Goal: Task Accomplishment & Management: Use online tool/utility

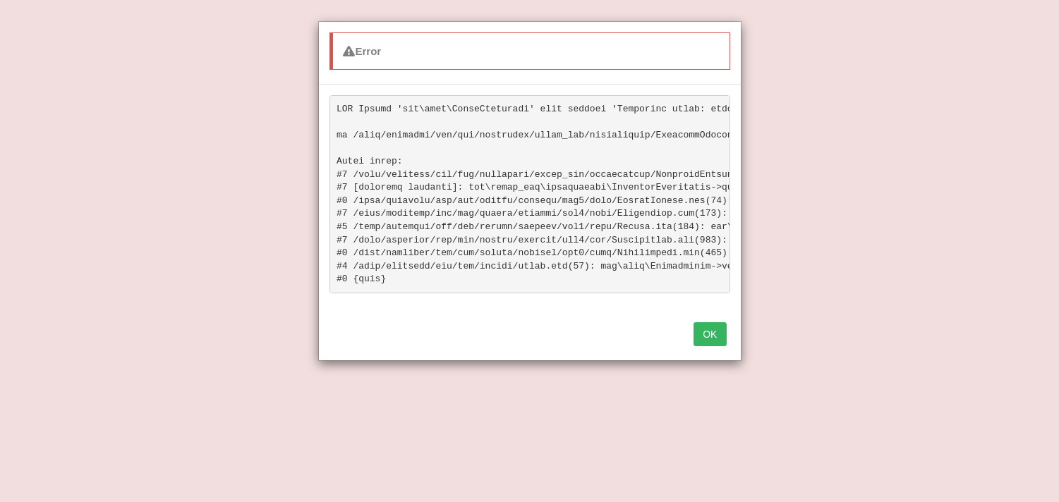
click at [713, 342] on button "OK" at bounding box center [709, 334] width 32 height 24
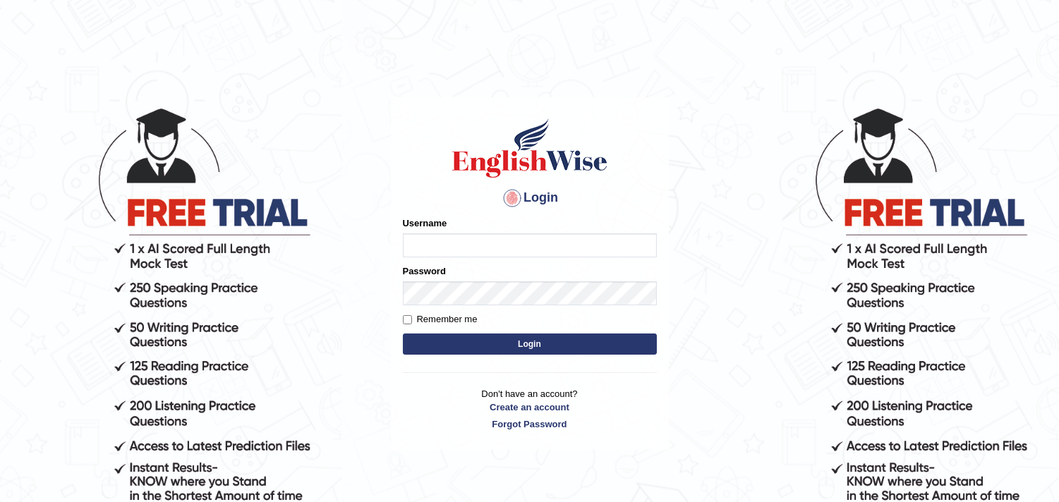
type input "asthani"
click at [525, 348] on button "Login" at bounding box center [530, 344] width 254 height 21
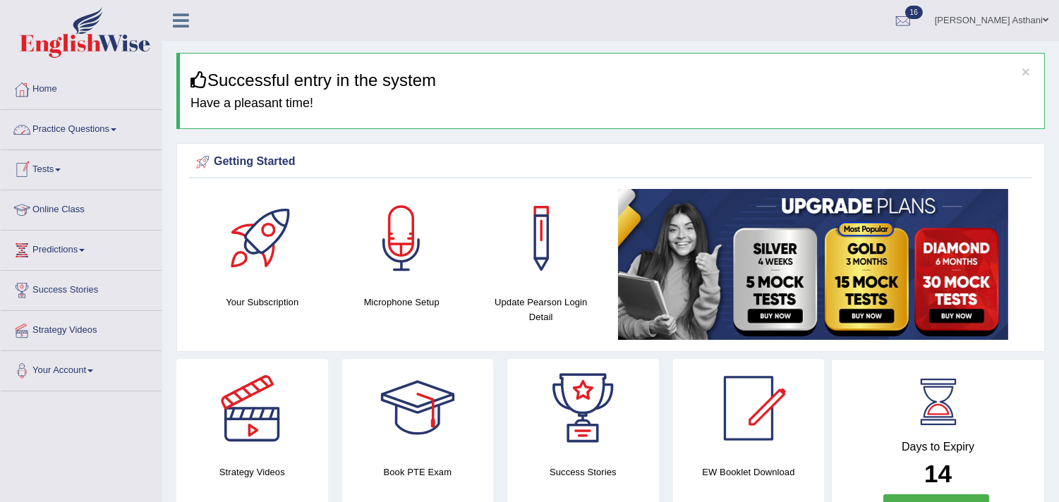
click at [51, 171] on link "Tests" at bounding box center [81, 167] width 161 height 35
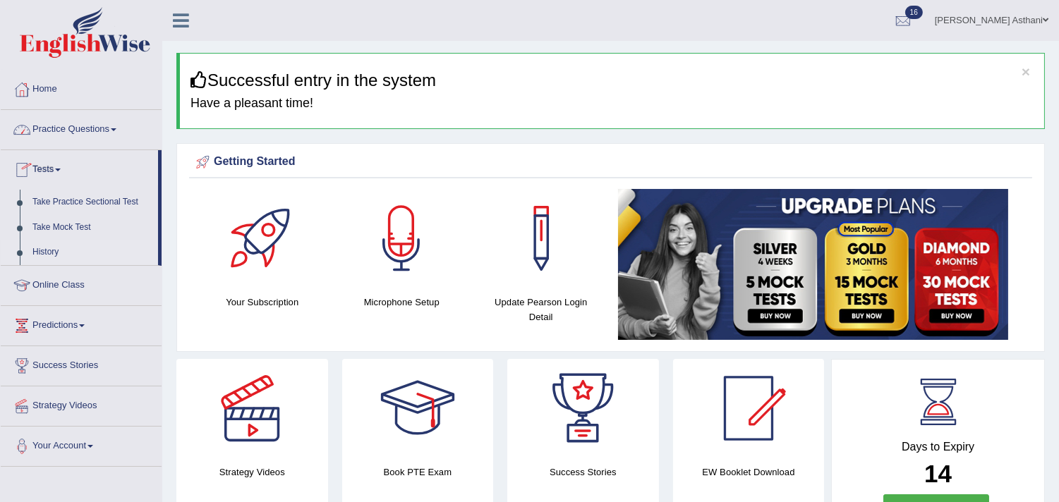
click at [39, 249] on link "History" at bounding box center [92, 252] width 132 height 25
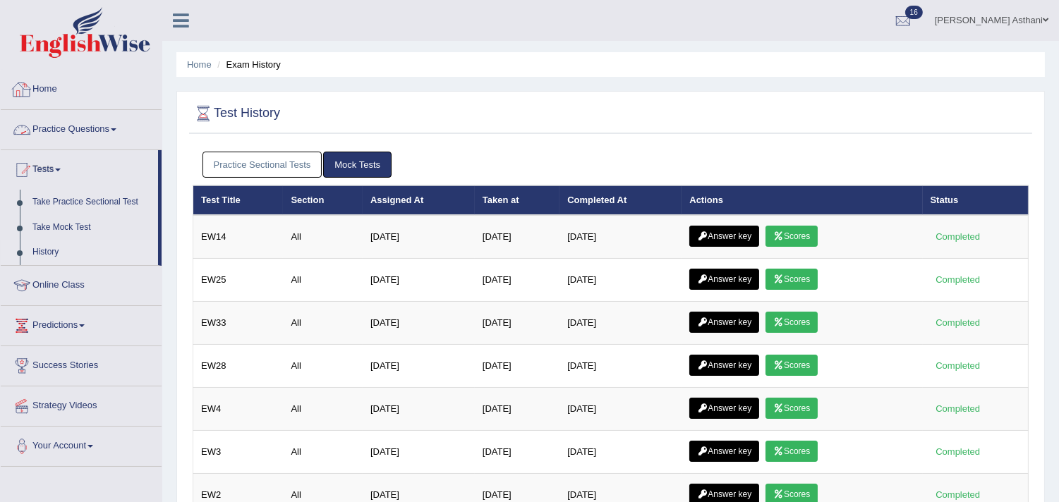
click at [95, 128] on link "Practice Questions" at bounding box center [81, 127] width 161 height 35
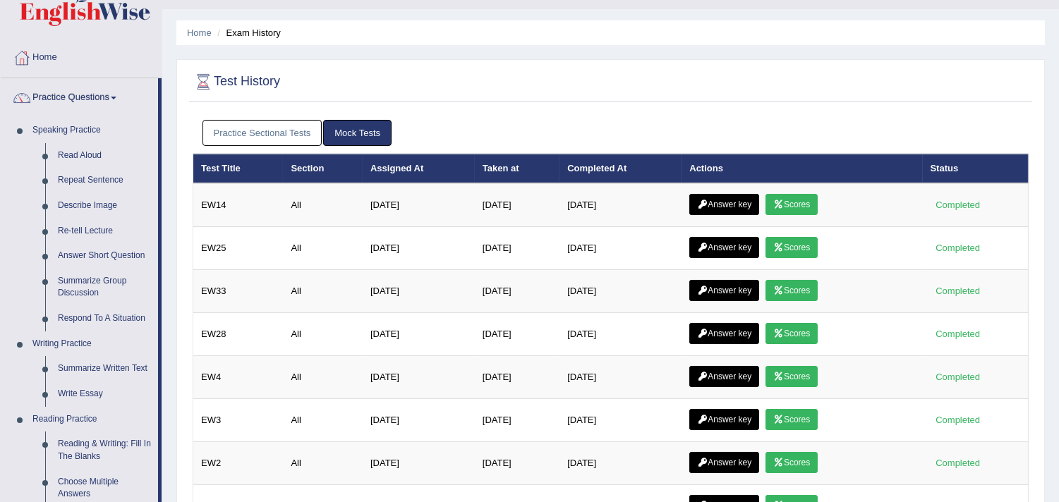
scroll to position [68, 0]
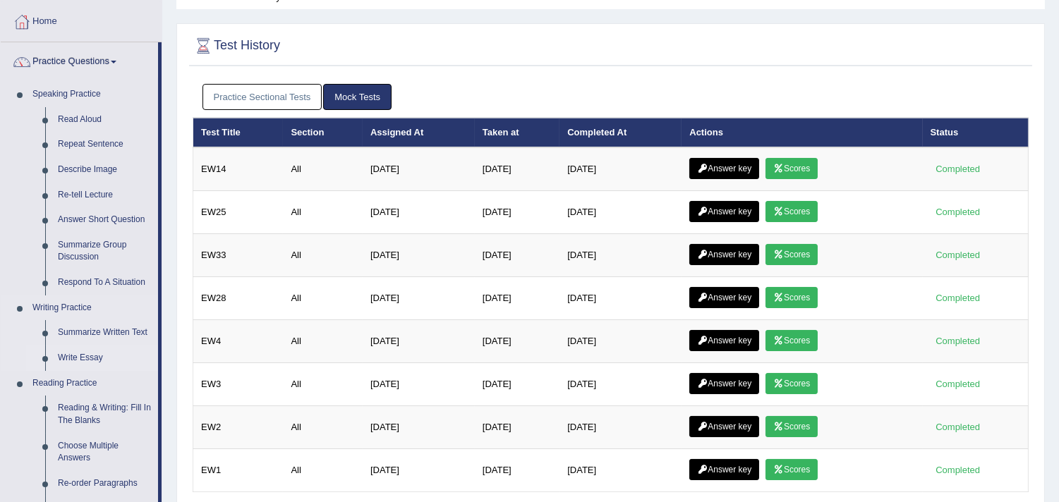
click at [68, 358] on link "Write Essay" at bounding box center [104, 358] width 106 height 25
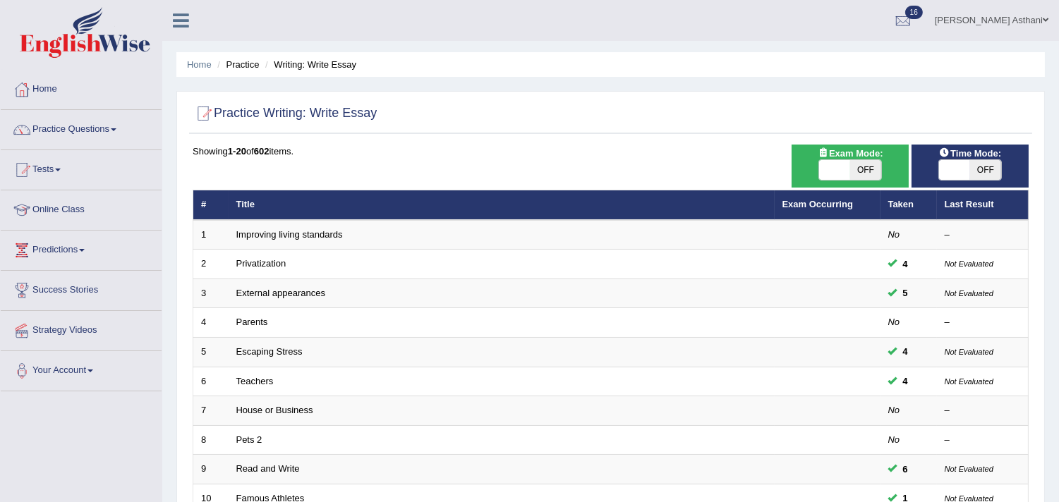
click at [872, 169] on span "OFF" at bounding box center [865, 170] width 31 height 20
checkbox input "true"
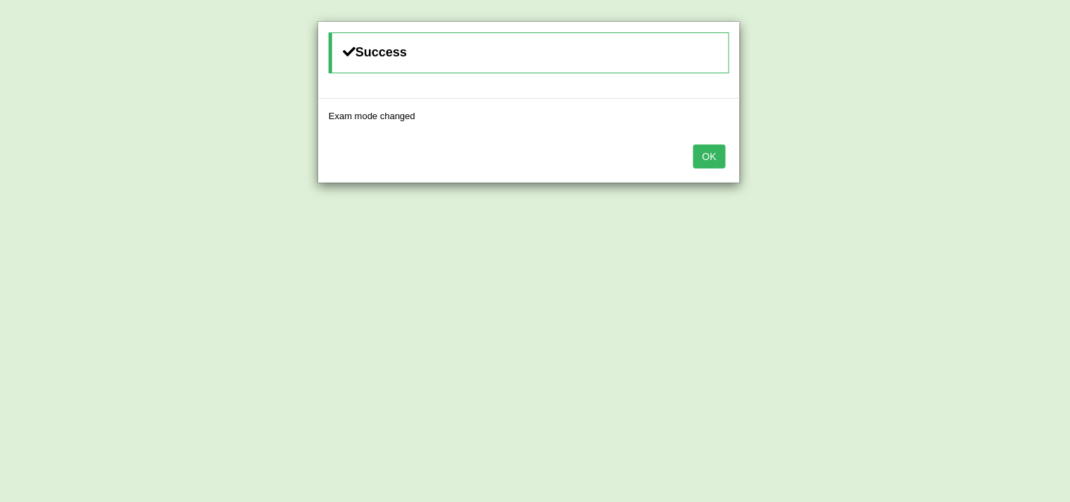
click at [714, 153] on button "OK" at bounding box center [709, 157] width 32 height 24
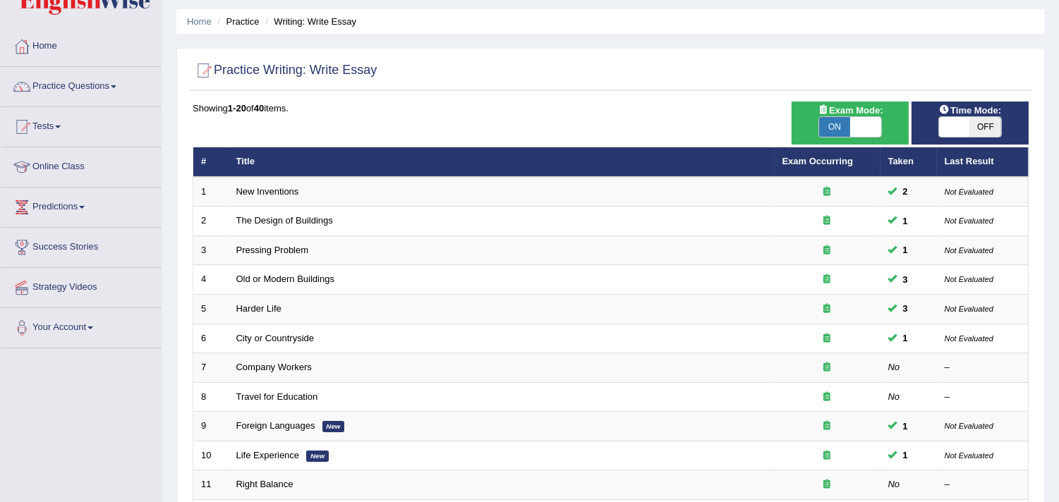
scroll to position [87, 0]
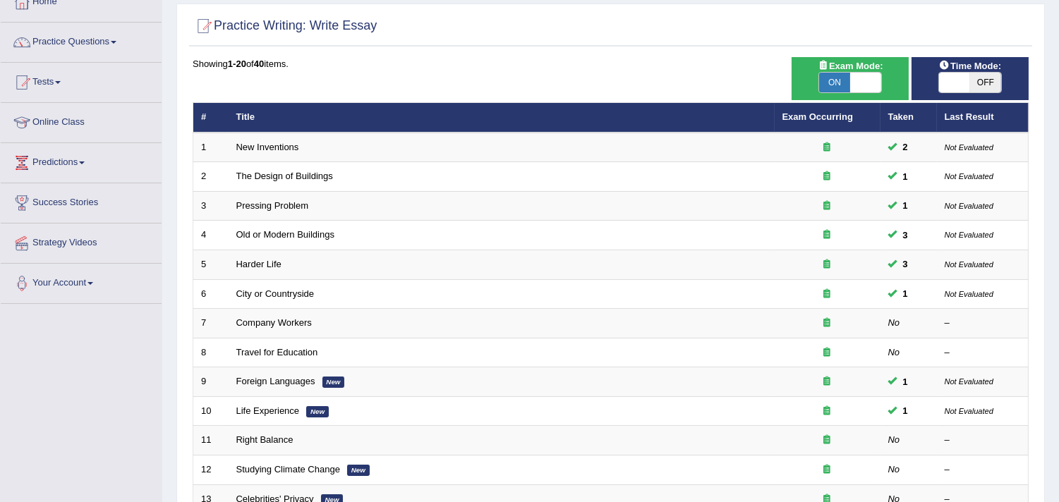
click at [982, 87] on span "OFF" at bounding box center [985, 83] width 31 height 20
checkbox input "true"
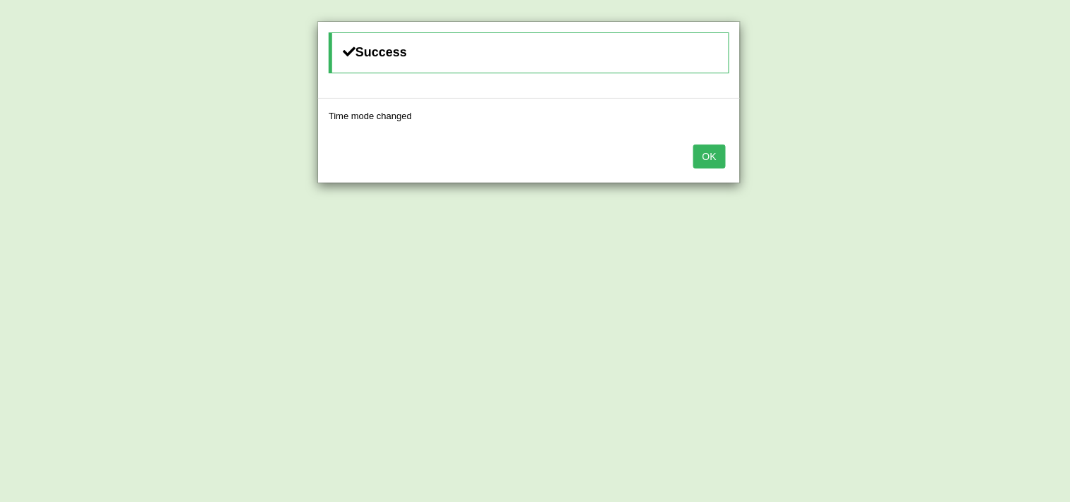
click at [705, 168] on button "OK" at bounding box center [709, 157] width 32 height 24
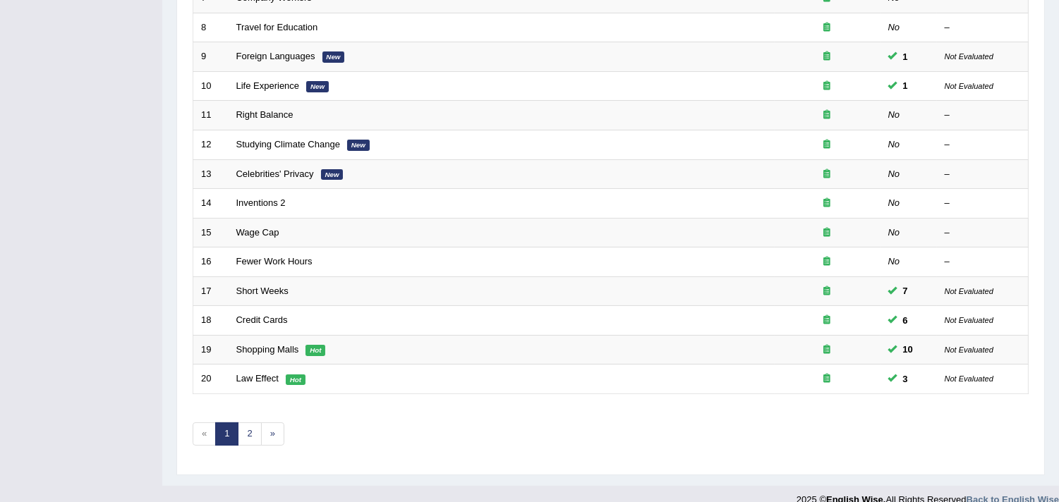
scroll to position [432, 0]
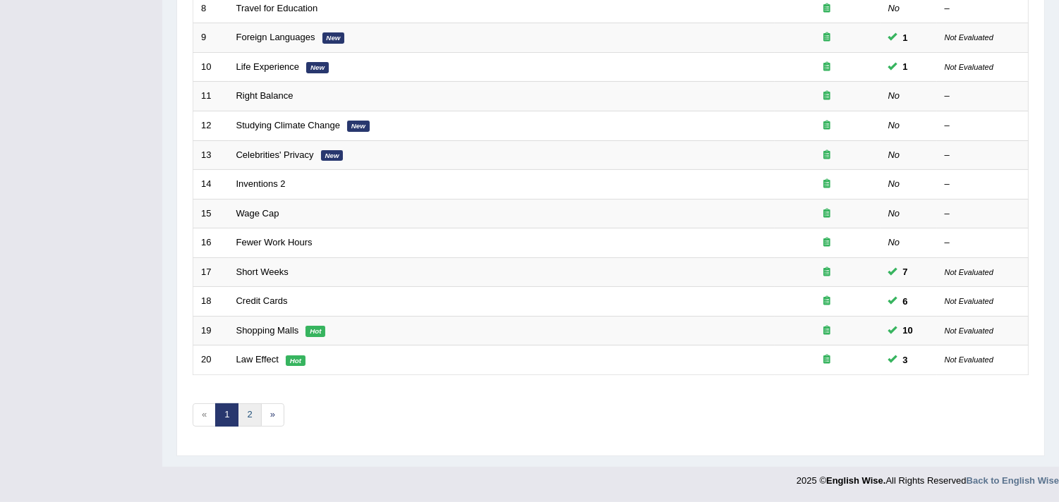
click at [252, 420] on link "2" at bounding box center [249, 414] width 23 height 23
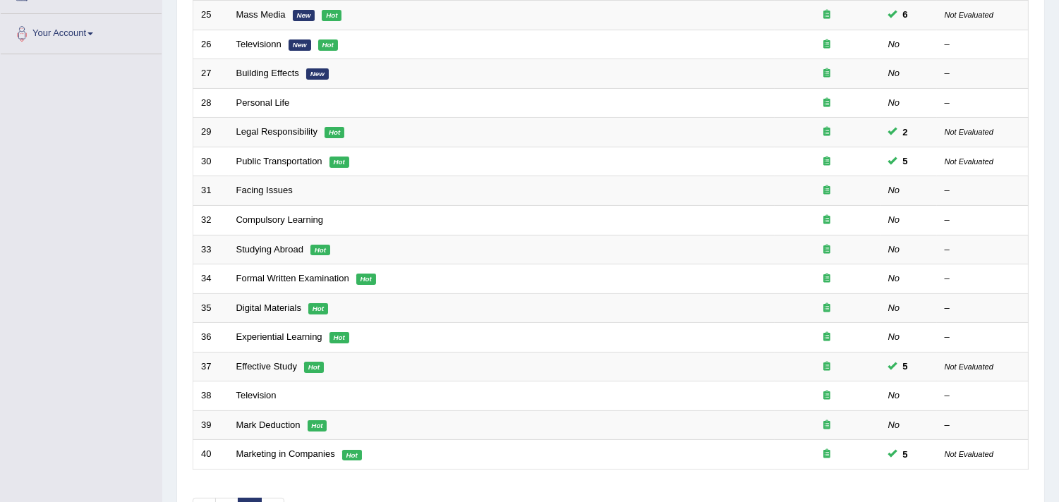
scroll to position [371, 0]
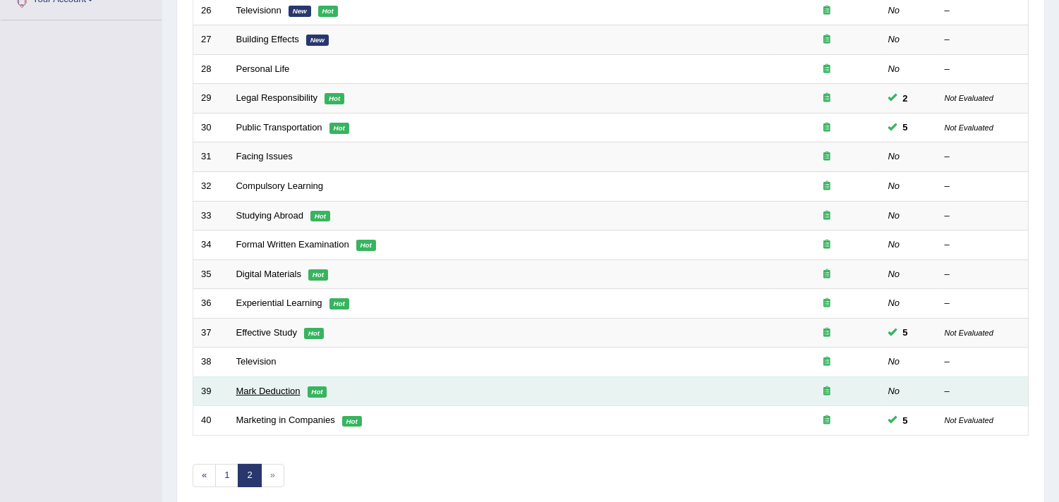
click at [269, 394] on link "Mark Deduction" at bounding box center [268, 391] width 64 height 11
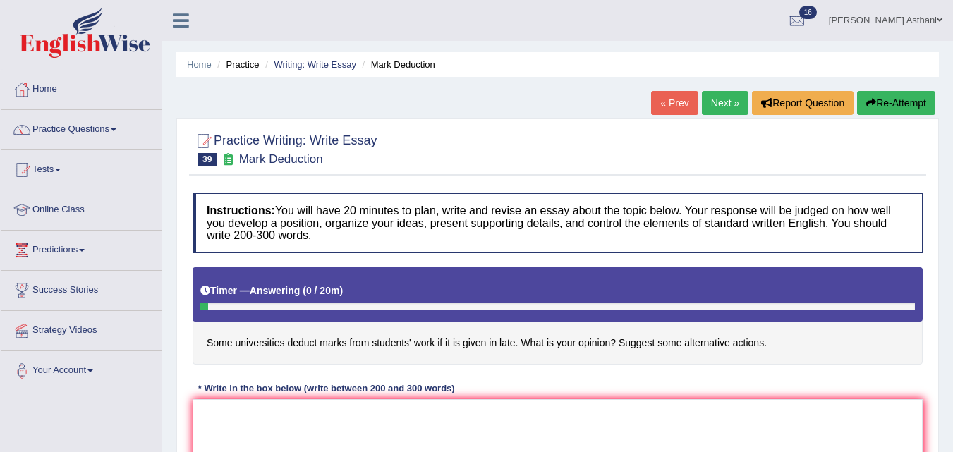
click at [731, 104] on link "Next »" at bounding box center [725, 103] width 47 height 24
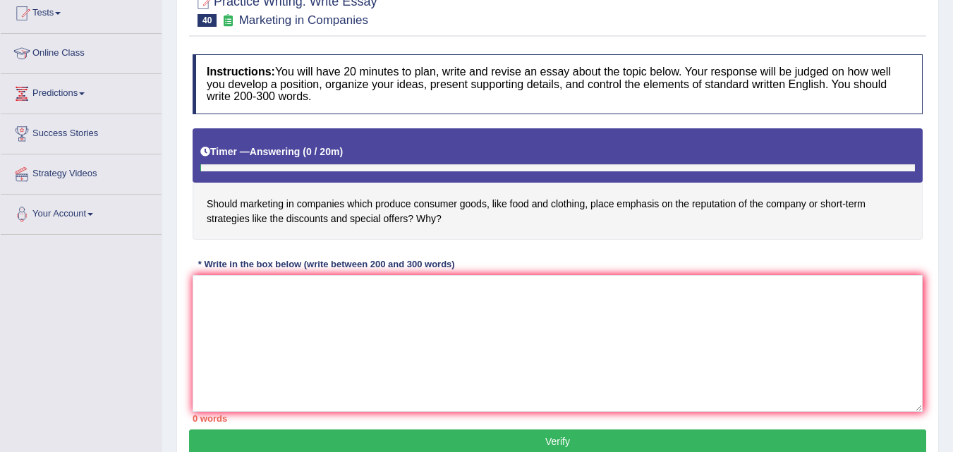
scroll to position [165, 0]
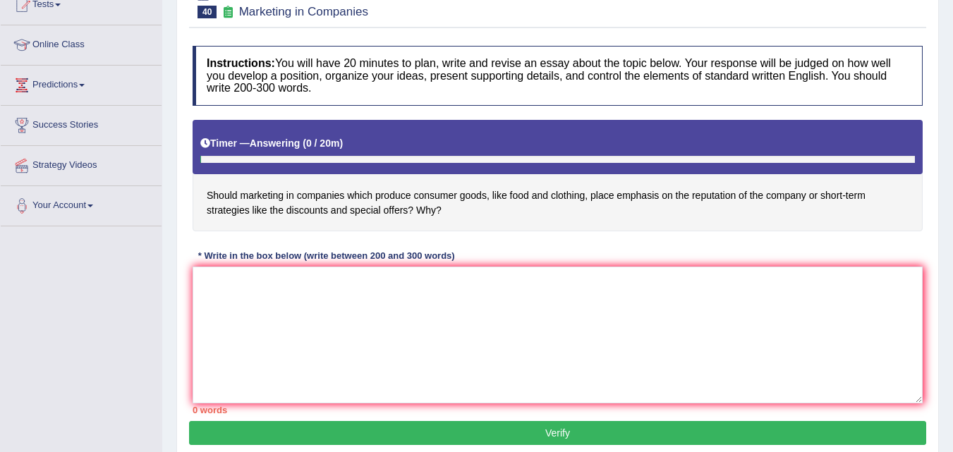
click at [952, 185] on html "Toggle navigation Home Practice Questions Speaking Practice Read Aloud Repeat S…" at bounding box center [476, 61] width 953 height 452
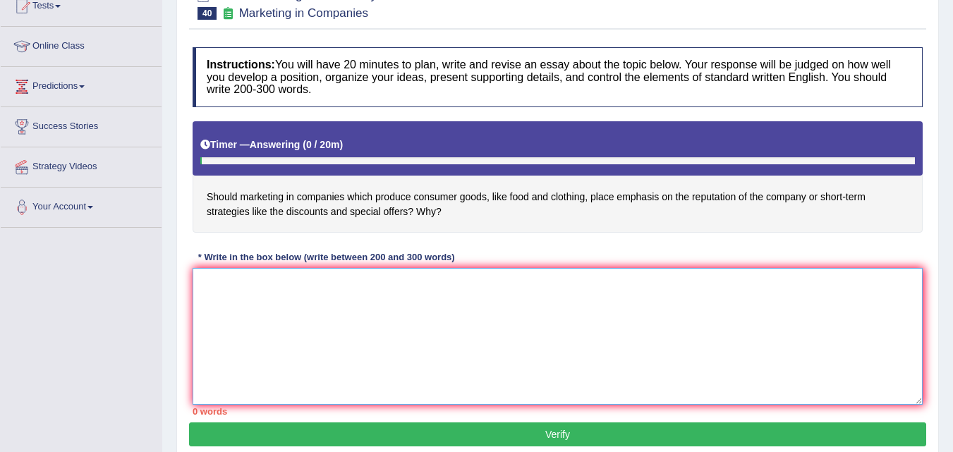
click at [321, 300] on textarea at bounding box center [558, 336] width 730 height 137
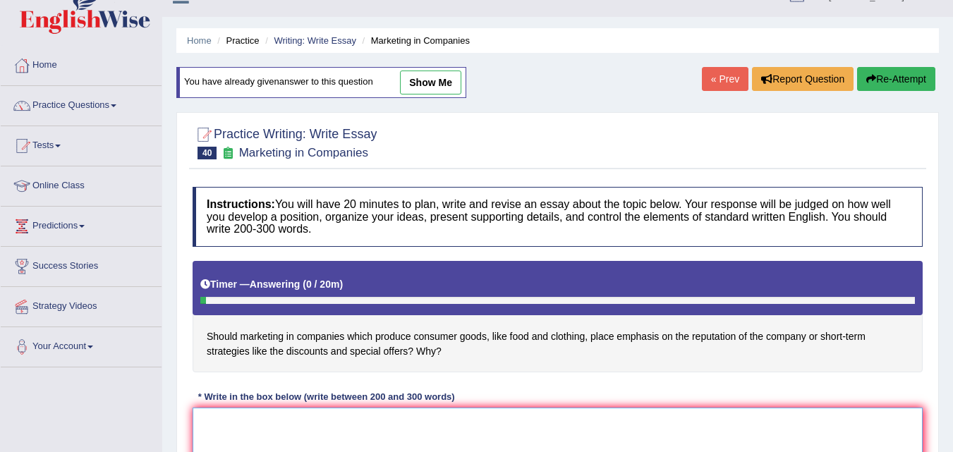
scroll to position [0, 0]
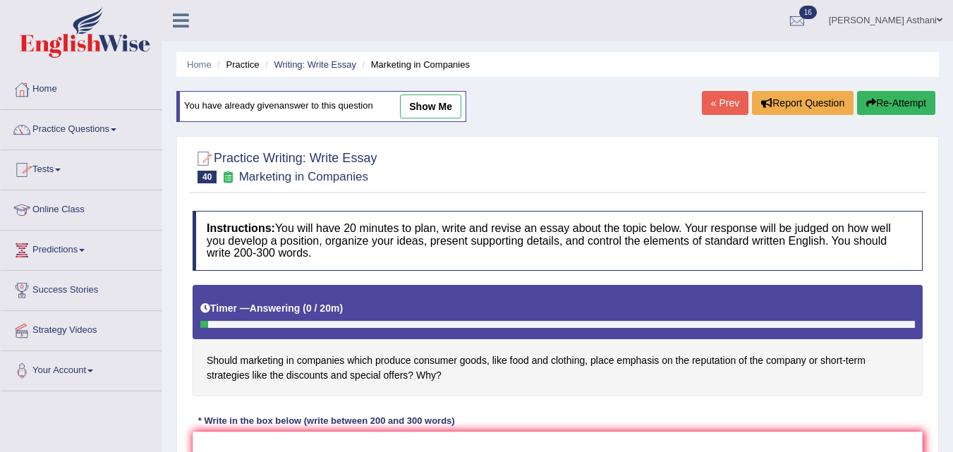
click at [80, 129] on link "Practice Questions" at bounding box center [81, 127] width 161 height 35
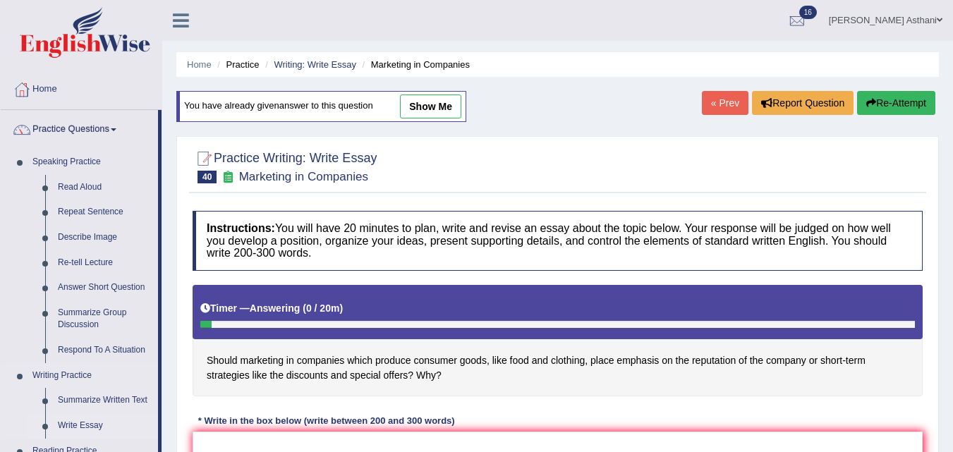
click at [81, 427] on link "Write Essay" at bounding box center [104, 425] width 106 height 25
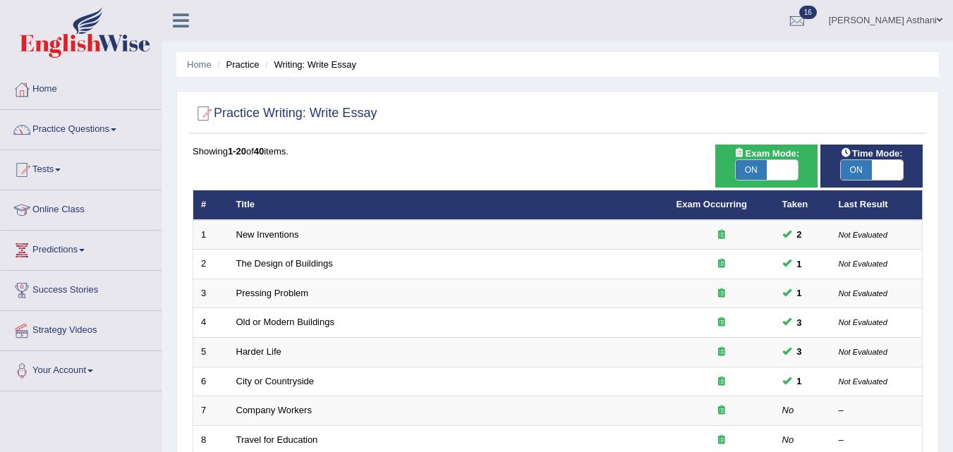
click at [857, 166] on span "ON" at bounding box center [856, 170] width 31 height 20
checkbox input "false"
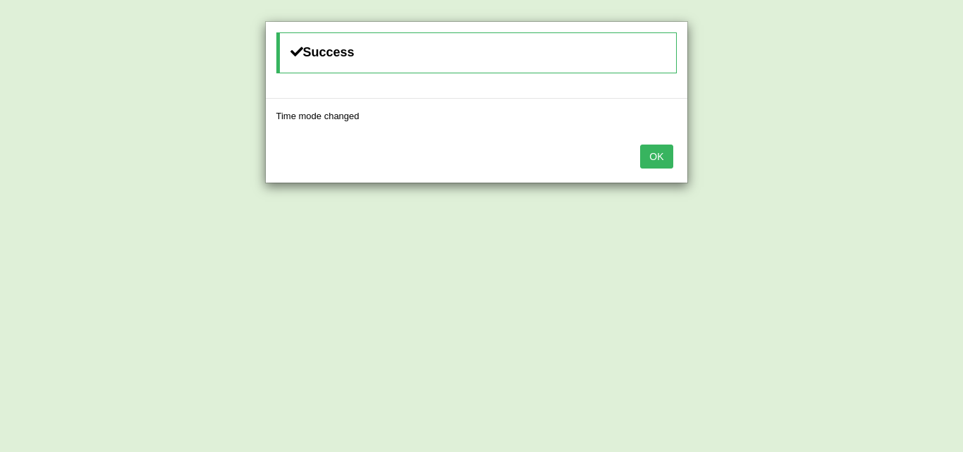
click at [668, 152] on button "OK" at bounding box center [656, 157] width 32 height 24
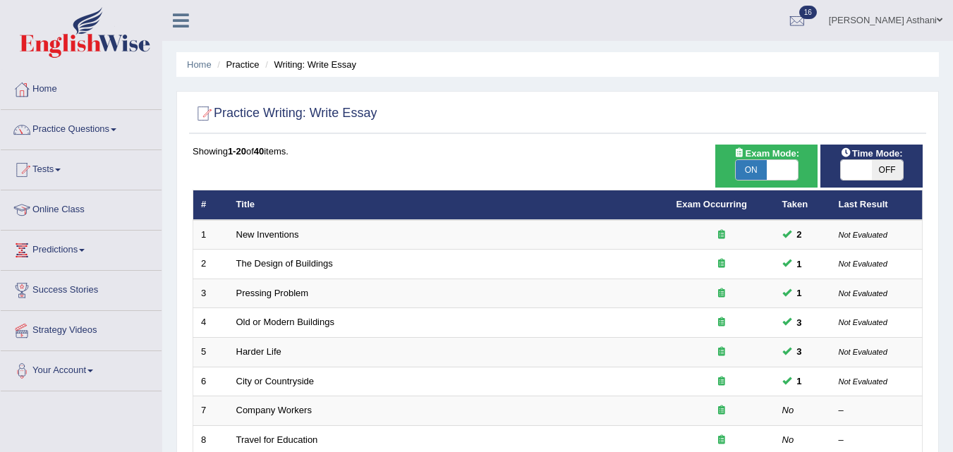
click at [758, 165] on span "ON" at bounding box center [751, 170] width 31 height 20
checkbox input "false"
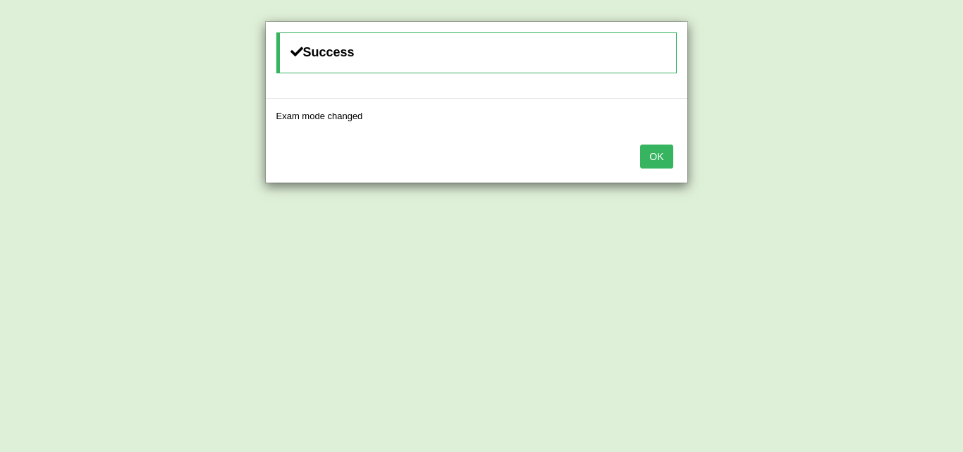
click at [646, 156] on button "OK" at bounding box center [656, 157] width 32 height 24
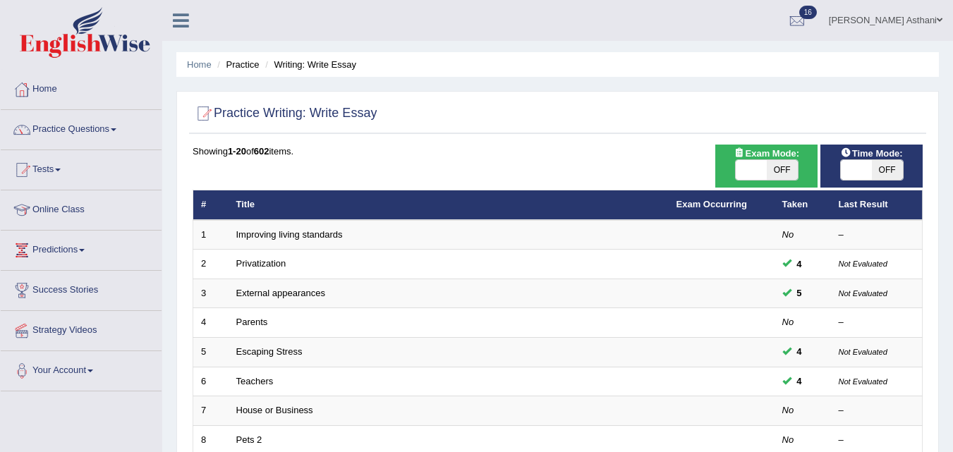
click at [882, 169] on span "OFF" at bounding box center [887, 170] width 31 height 20
checkbox input "true"
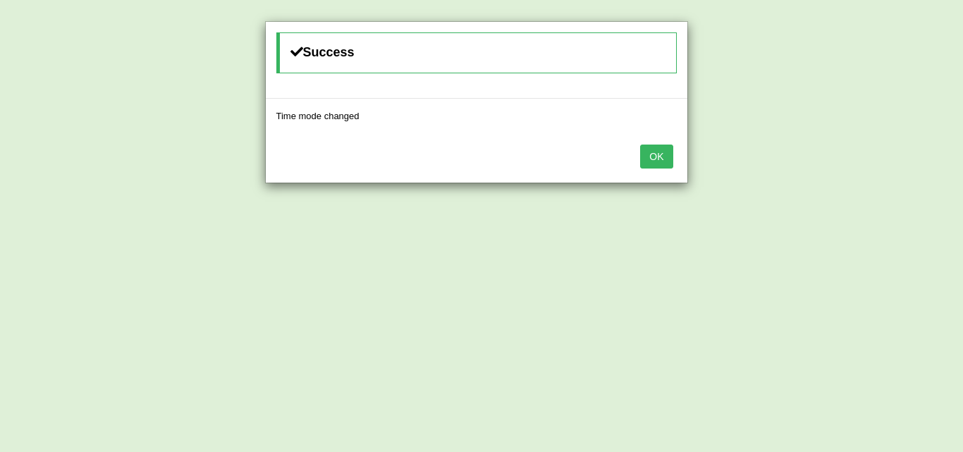
click at [664, 161] on button "OK" at bounding box center [656, 157] width 32 height 24
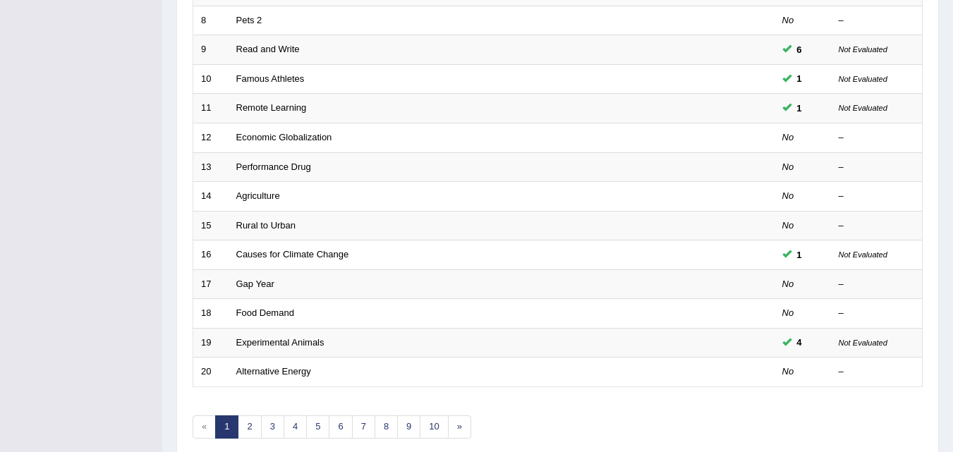
scroll to position [426, 0]
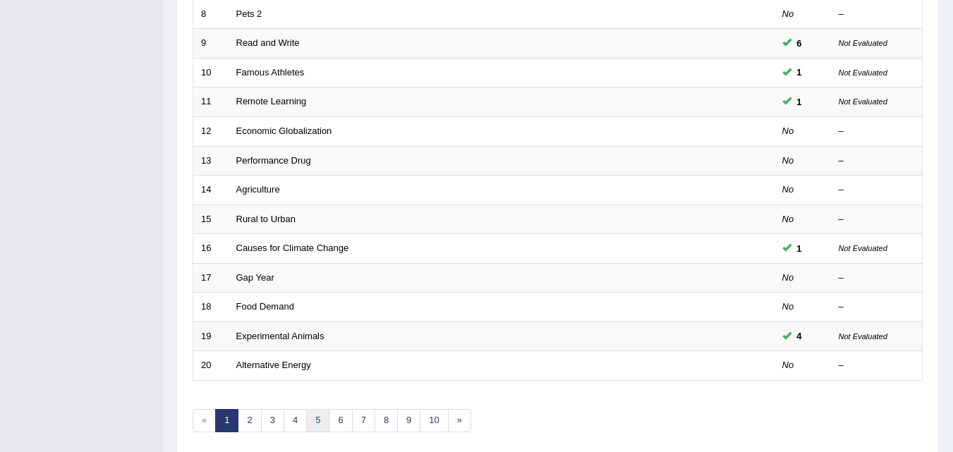
click at [319, 418] on link "5" at bounding box center [317, 420] width 23 height 23
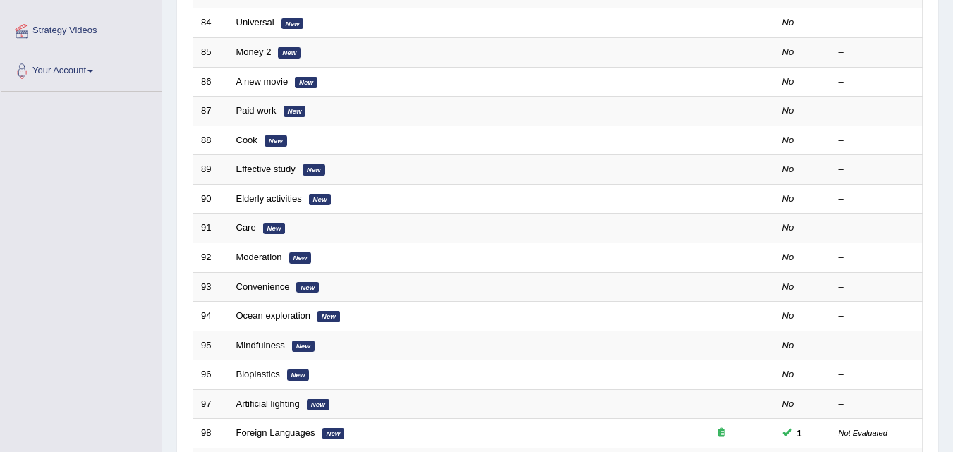
scroll to position [291, 0]
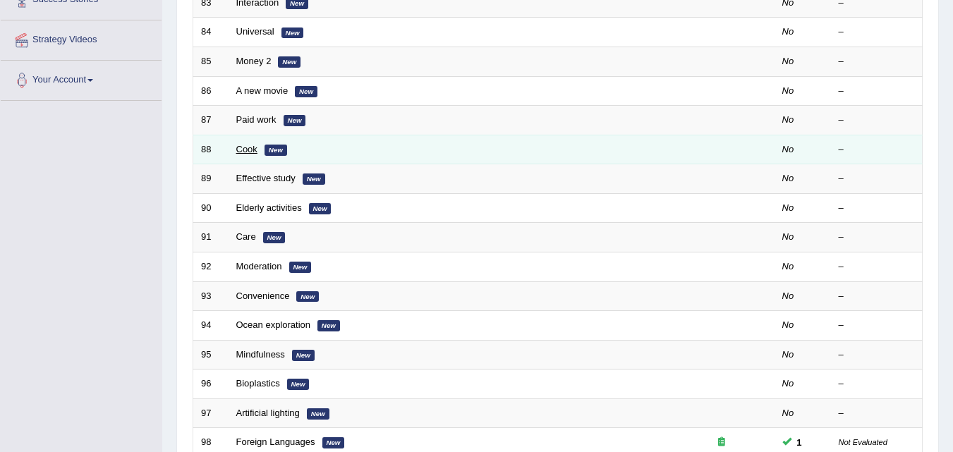
click at [251, 147] on link "Cook" at bounding box center [246, 149] width 21 height 11
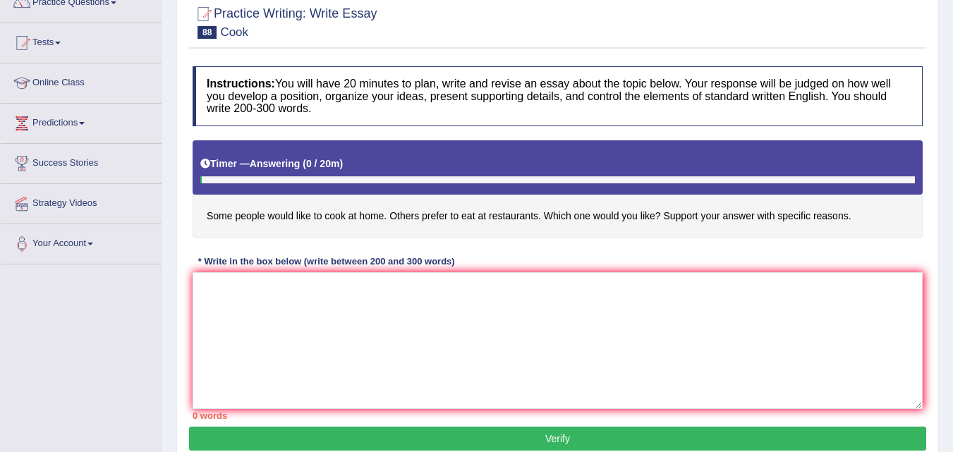
scroll to position [132, 0]
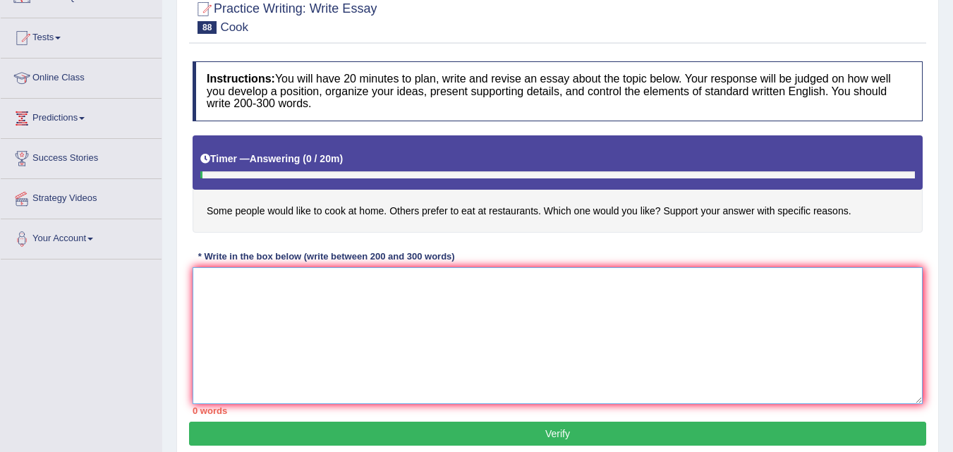
click at [441, 354] on textarea at bounding box center [558, 335] width 730 height 137
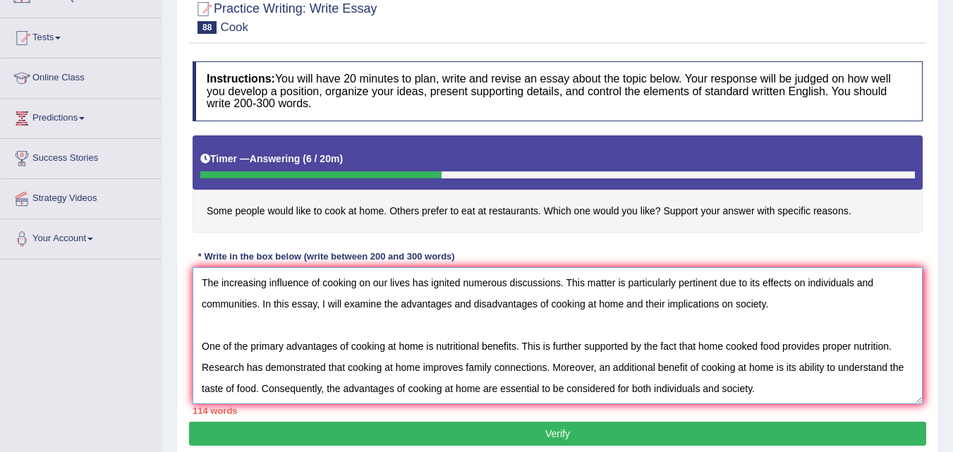
scroll to position [34, 0]
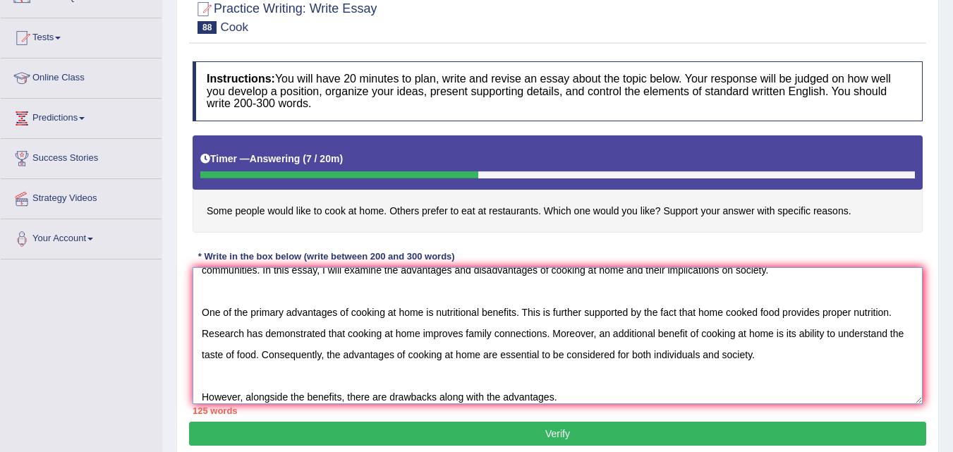
click at [659, 391] on textarea "The increasing influence of cooking on our lives has ignited numerous discussio…" at bounding box center [558, 335] width 730 height 137
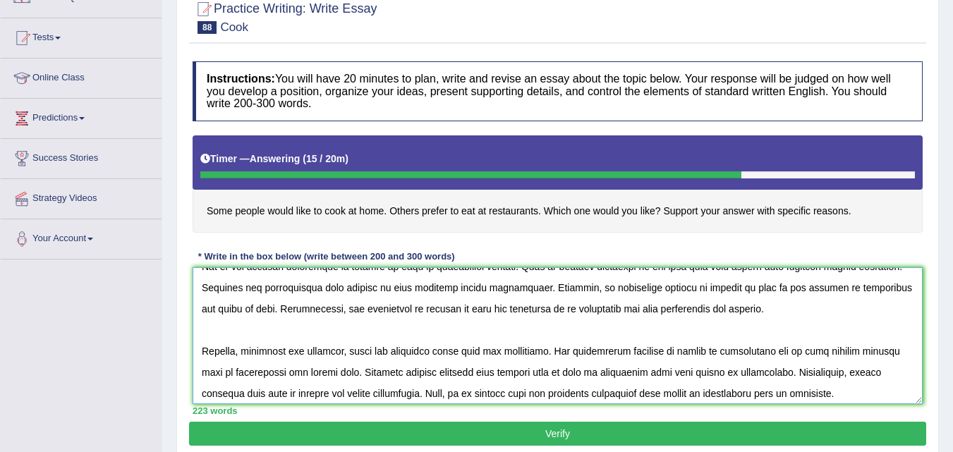
scroll to position [60, 0]
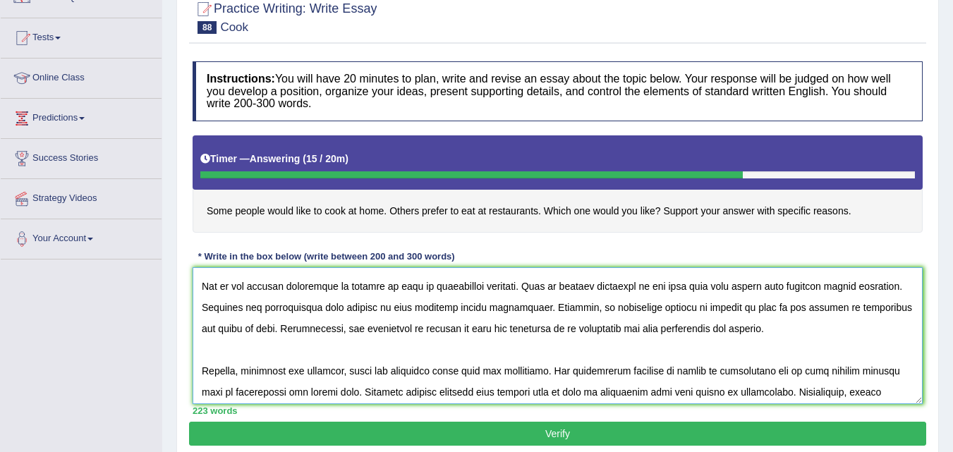
click at [803, 326] on textarea at bounding box center [558, 335] width 730 height 137
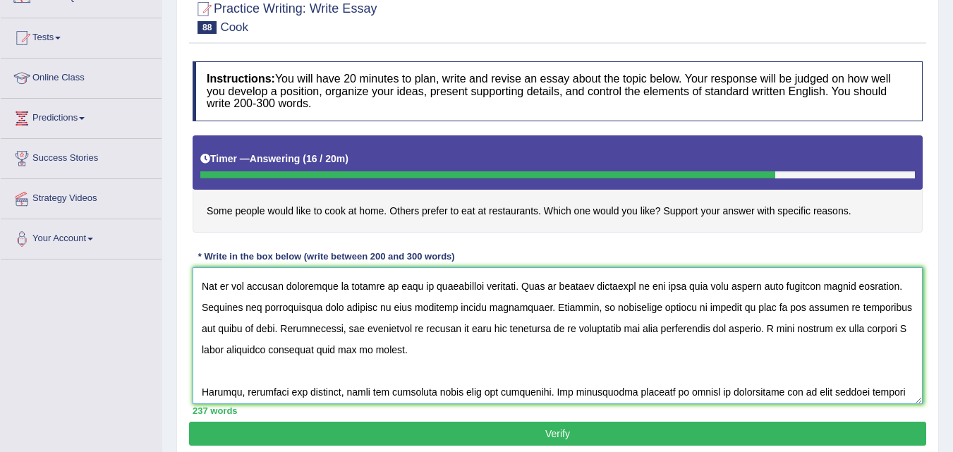
type textarea "The increasing influence of cooking on our lives has ignited numerous discussio…"
click at [551, 436] on button "Verify" at bounding box center [557, 434] width 737 height 24
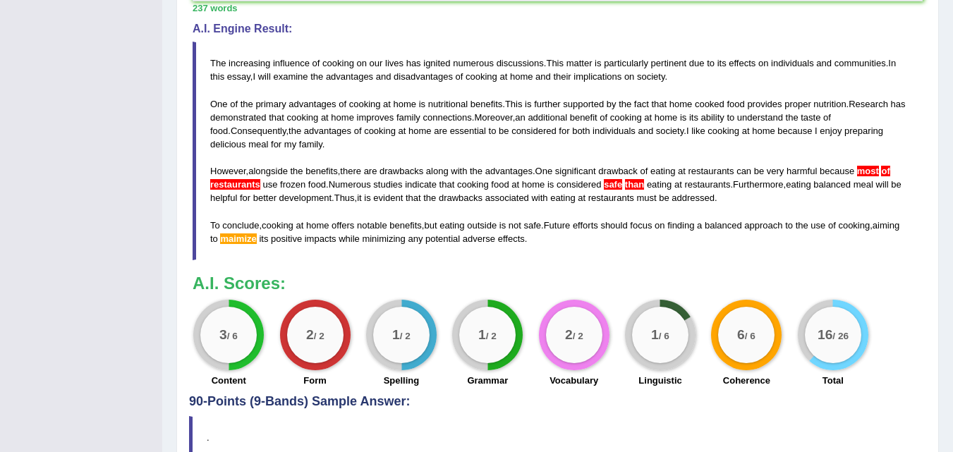
scroll to position [64, 0]
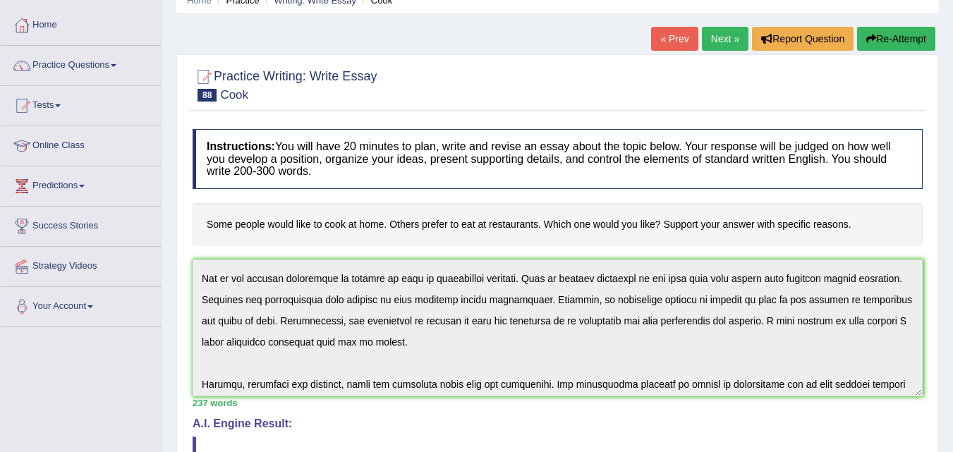
click at [880, 35] on button "Re-Attempt" at bounding box center [896, 39] width 78 height 24
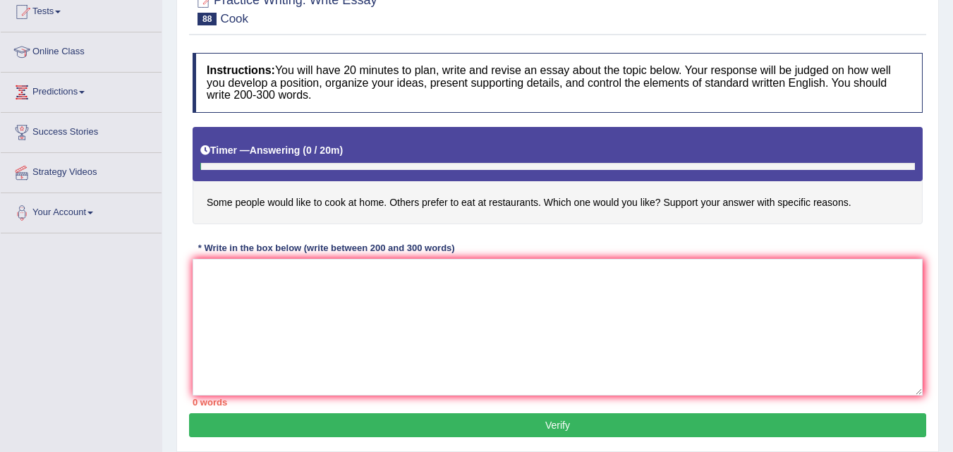
click at [952, 191] on html "Toggle navigation Home Practice Questions Speaking Practice Read Aloud Repeat S…" at bounding box center [476, 68] width 953 height 452
click at [421, 324] on textarea at bounding box center [558, 327] width 730 height 137
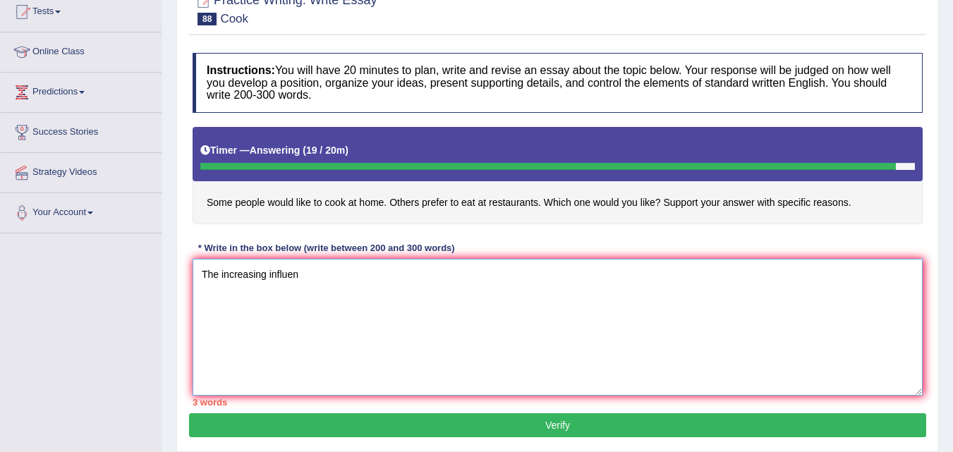
type textarea "The increasing influen"
